Goal: Information Seeking & Learning: Find specific fact

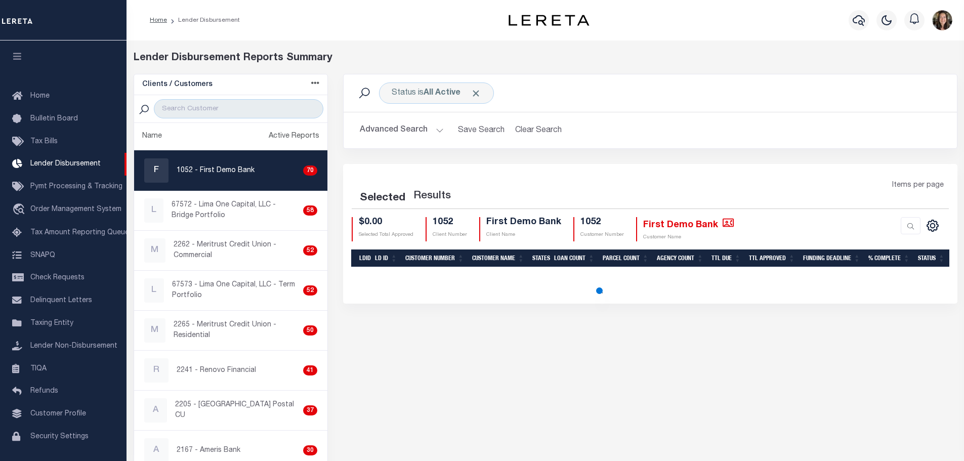
scroll to position [18, 0]
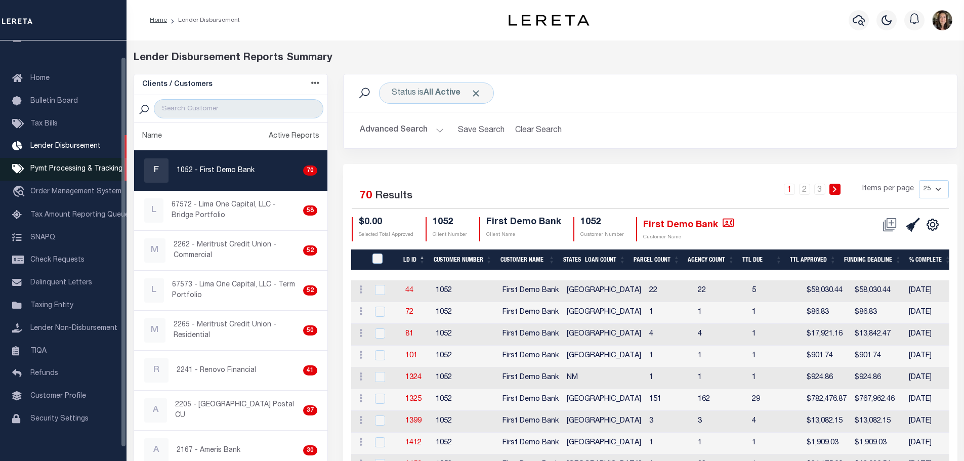
click at [76, 167] on span "Pymt Processing & Tracking" at bounding box center [76, 168] width 92 height 7
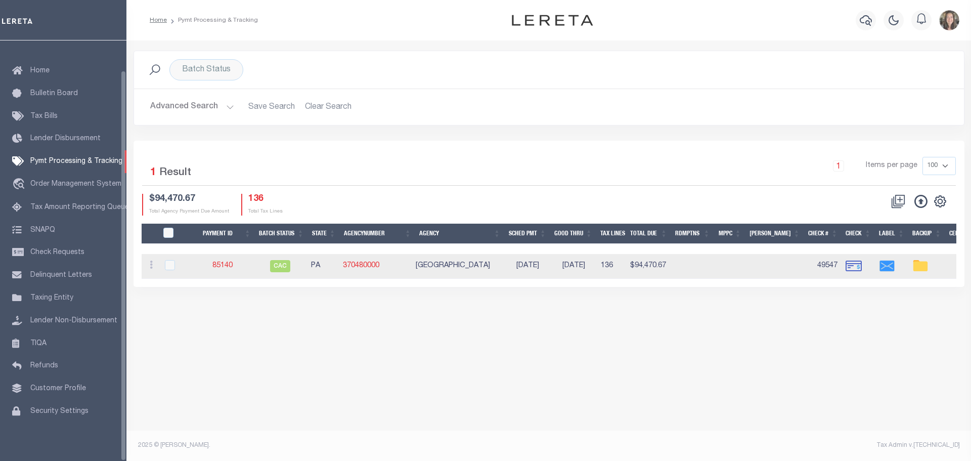
scroll to position [32, 0]
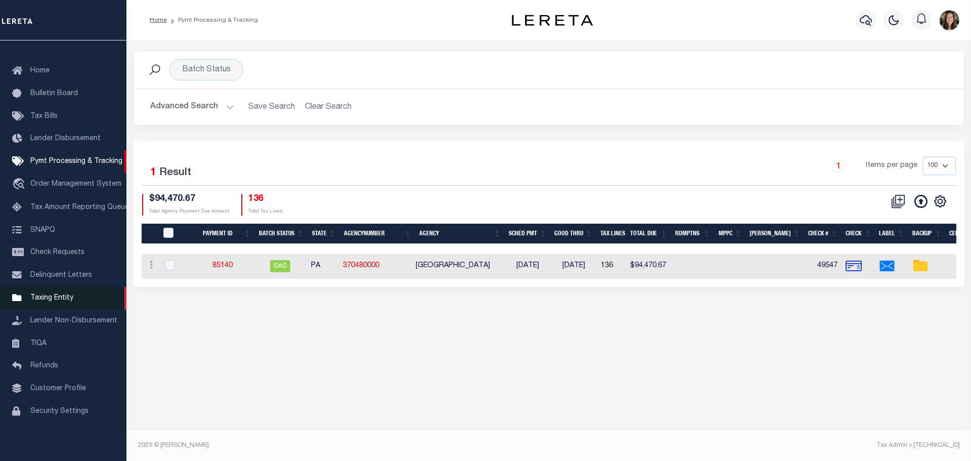
click at [54, 294] on span "Taxing Entity" at bounding box center [51, 297] width 43 height 7
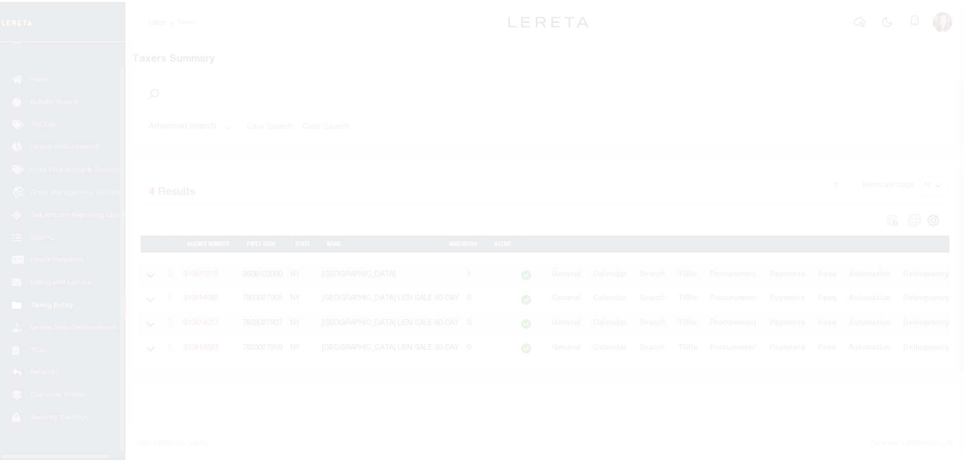
scroll to position [32, 0]
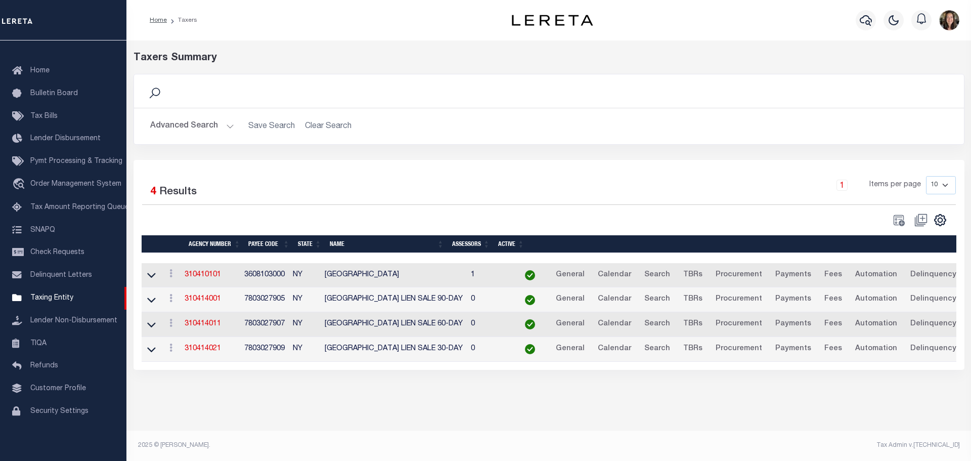
click at [183, 120] on button "Advanced Search" at bounding box center [192, 126] width 84 height 20
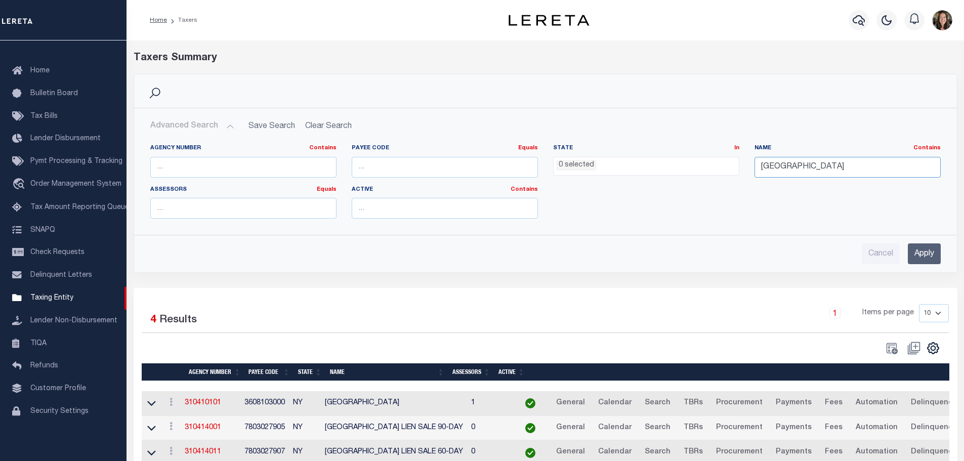
drag, startPoint x: 806, startPoint y: 163, endPoint x: 748, endPoint y: 171, distance: 59.2
click at [748, 171] on div "Name Contains Contains Is queens city" at bounding box center [847, 164] width 201 height 41
click at [606, 167] on ul "0 selected" at bounding box center [645, 164] width 185 height 14
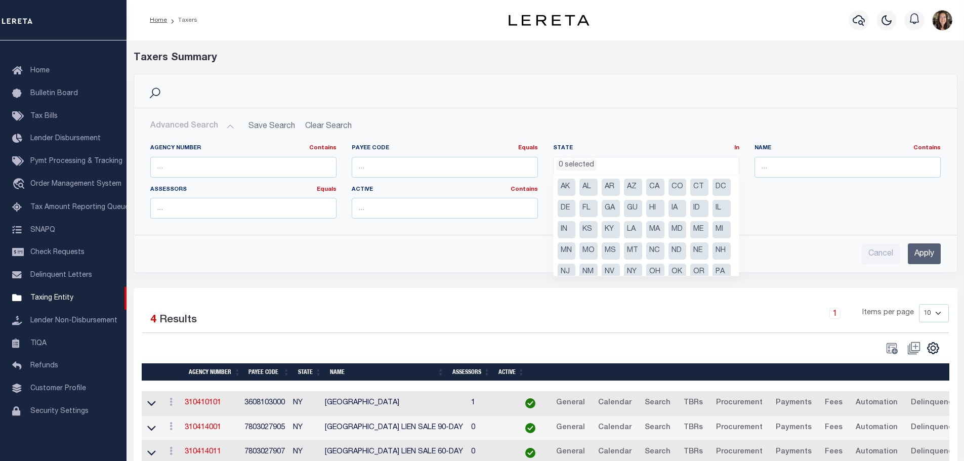
click at [576, 227] on li "IN" at bounding box center [566, 229] width 18 height 17
select select "IN"
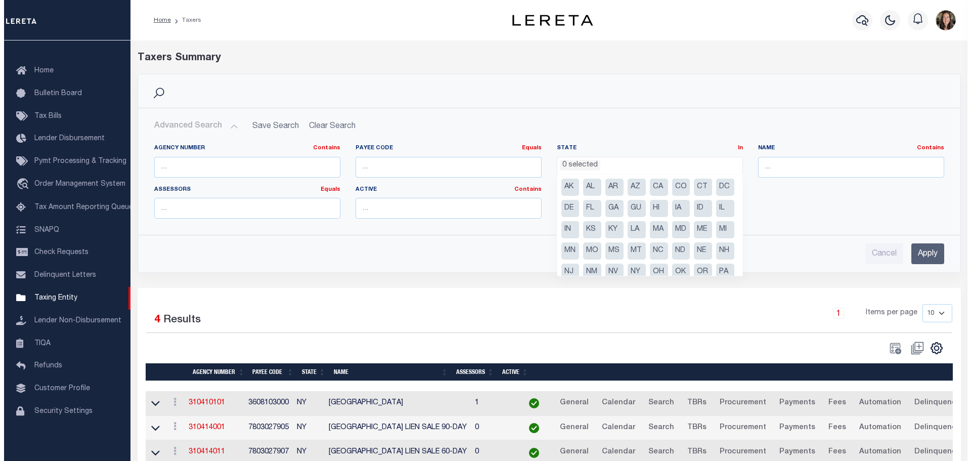
scroll to position [146, 0]
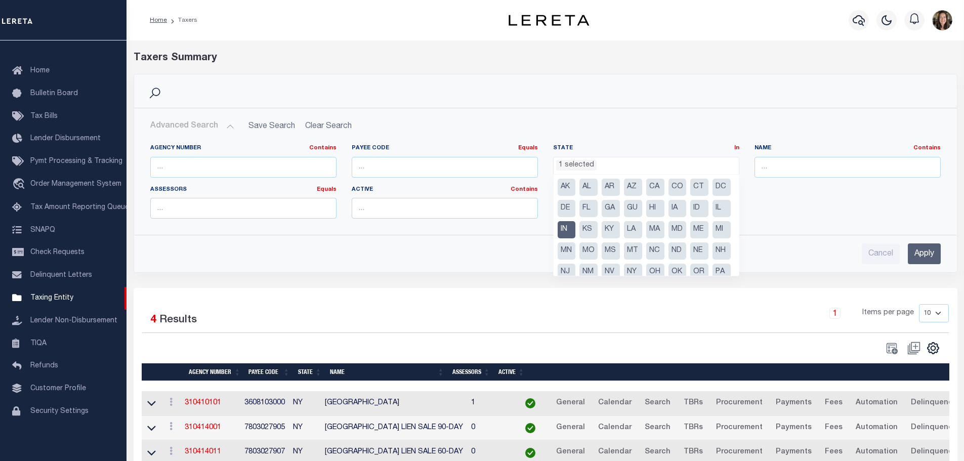
click at [804, 225] on div "Agency Number Contains Contains Is Payee Code Equals Equals Is Not Equal To Is …" at bounding box center [545, 185] width 805 height 82
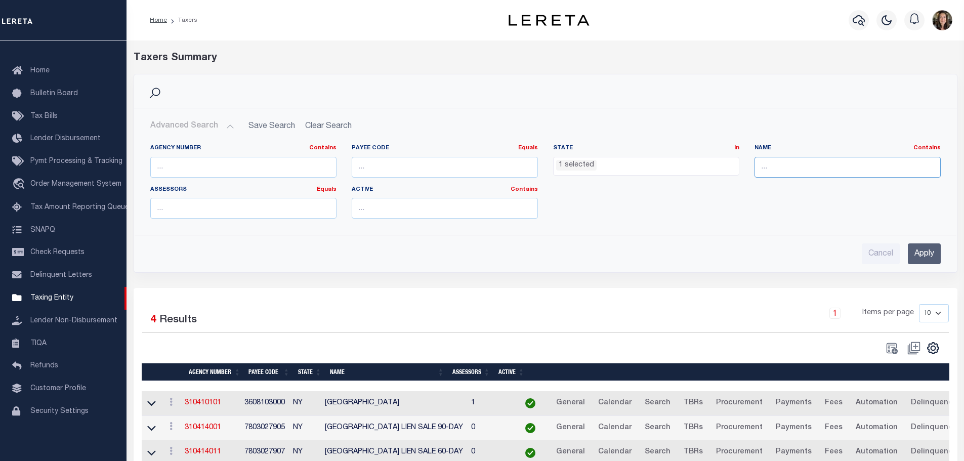
click at [801, 170] on input "text" at bounding box center [847, 167] width 186 height 21
type input "montgomery"
click at [924, 252] on input "Apply" at bounding box center [923, 253] width 33 height 21
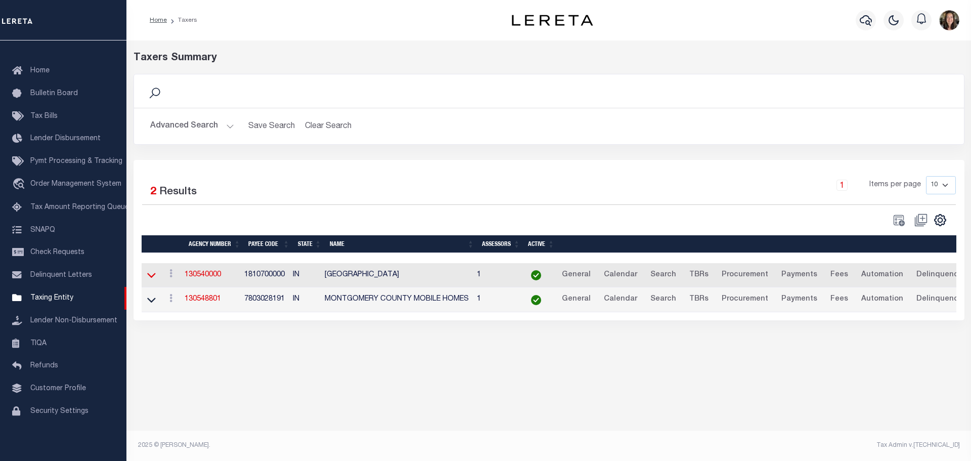
click at [152, 278] on icon at bounding box center [151, 275] width 9 height 11
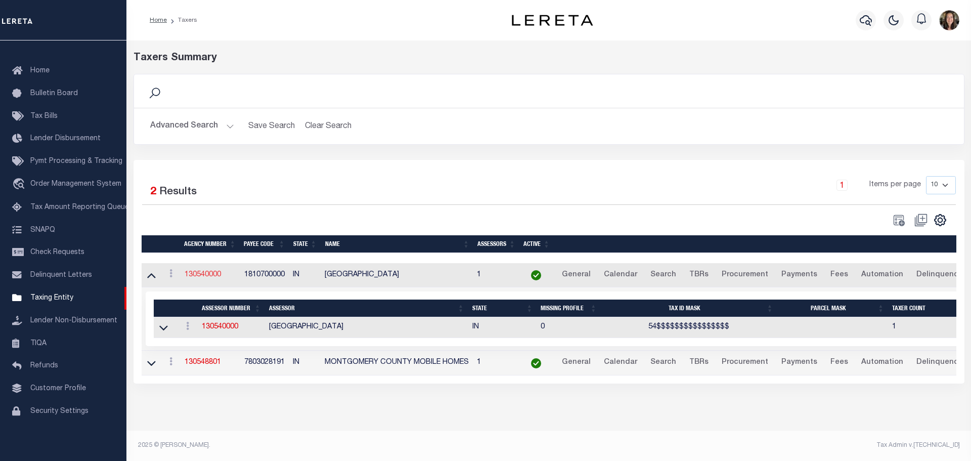
click at [196, 276] on link "130540000" at bounding box center [203, 274] width 36 height 7
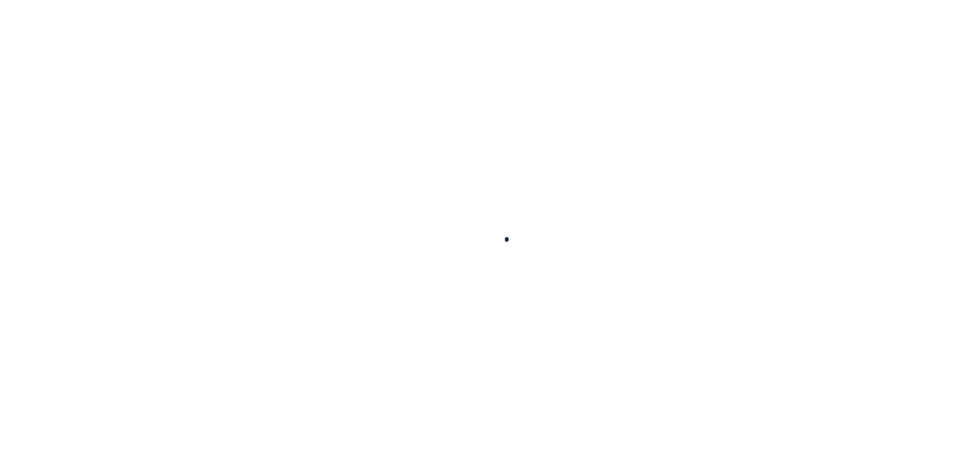
select select
checkbox input "false"
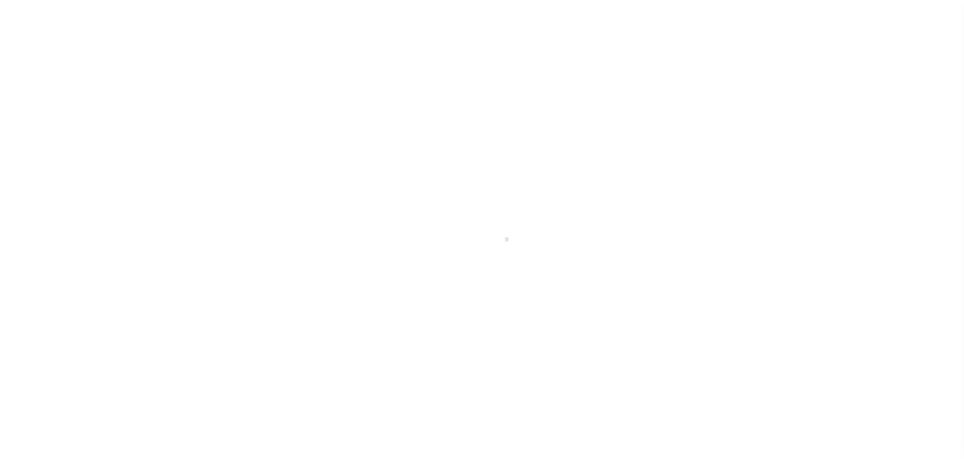
checkbox input "false"
type input "1810700000"
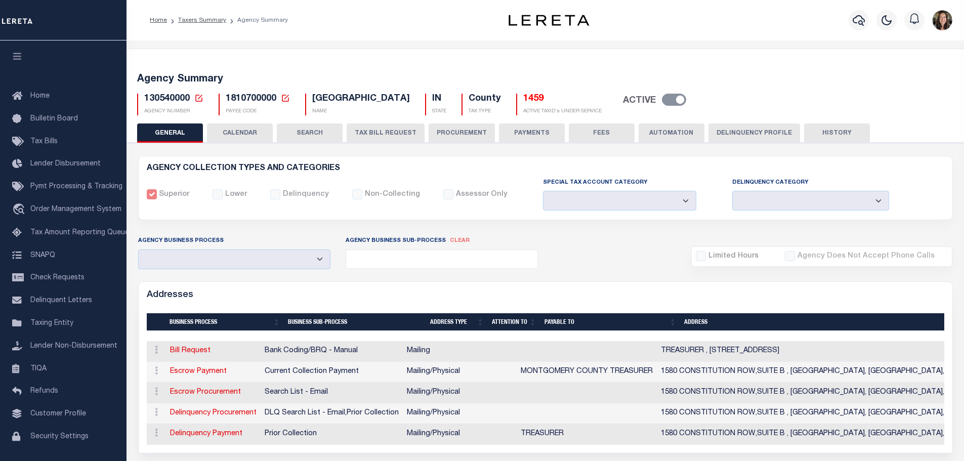
click at [230, 129] on button "CALENDAR" at bounding box center [240, 132] width 66 height 19
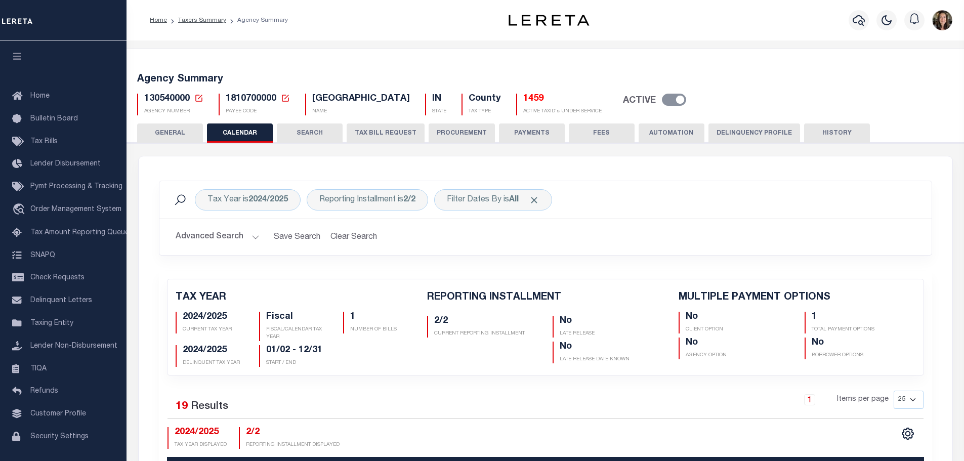
checkbox input "false"
type input "1"
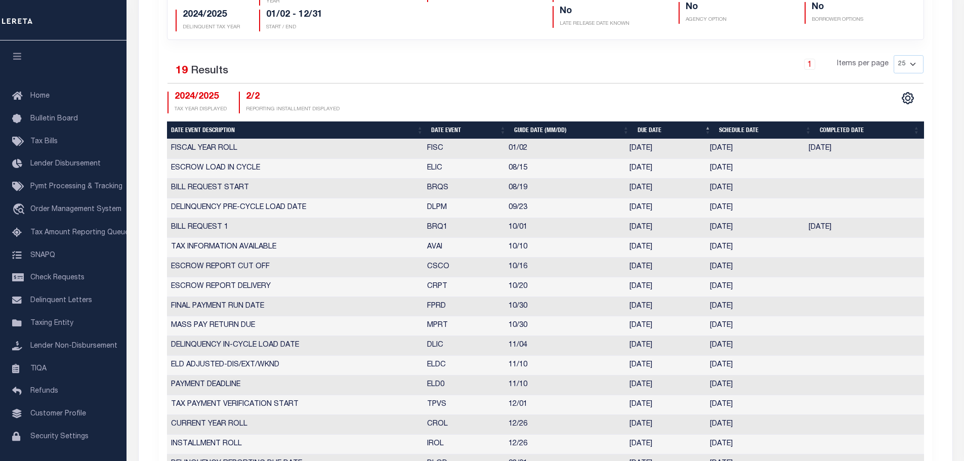
scroll to position [337, 0]
